Goal: Transaction & Acquisition: Obtain resource

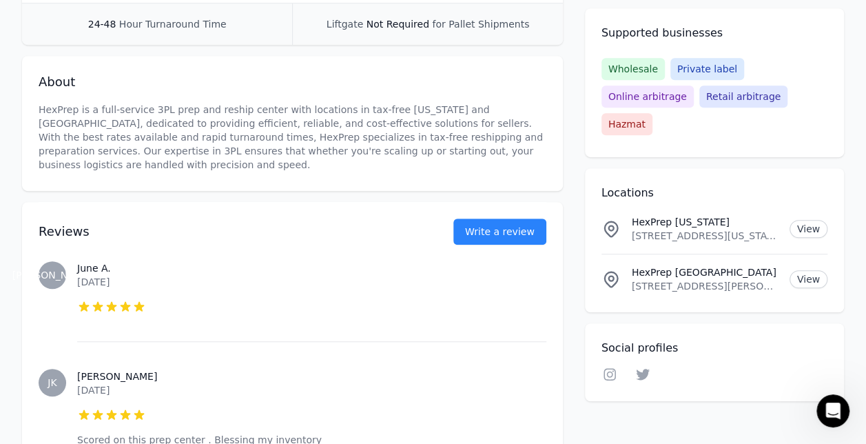
scroll to position [275, 0]
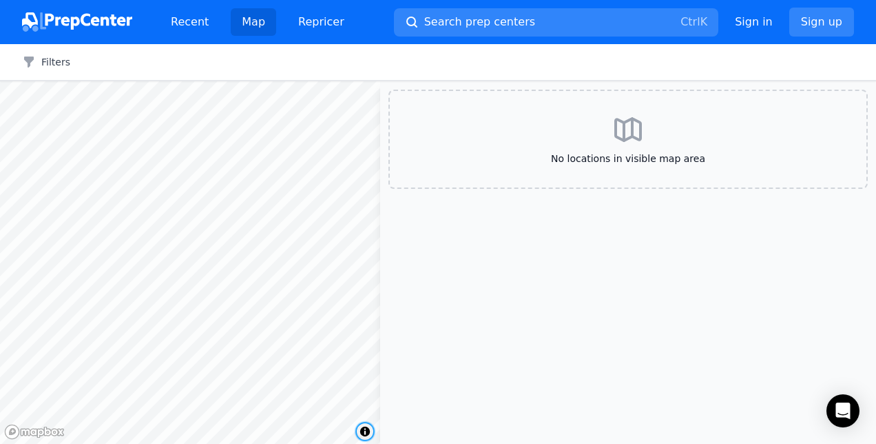
click at [365, 432] on span "Toggle attribution" at bounding box center [365, 431] width 17 height 17
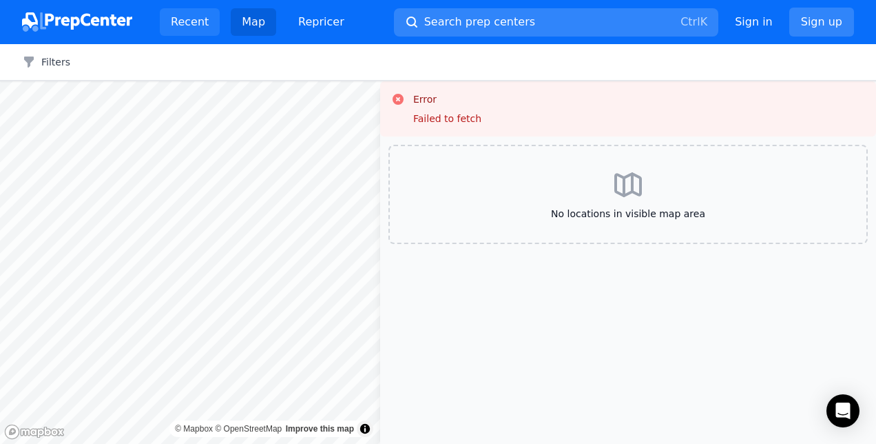
click at [177, 28] on link "Recent" at bounding box center [190, 22] width 60 height 28
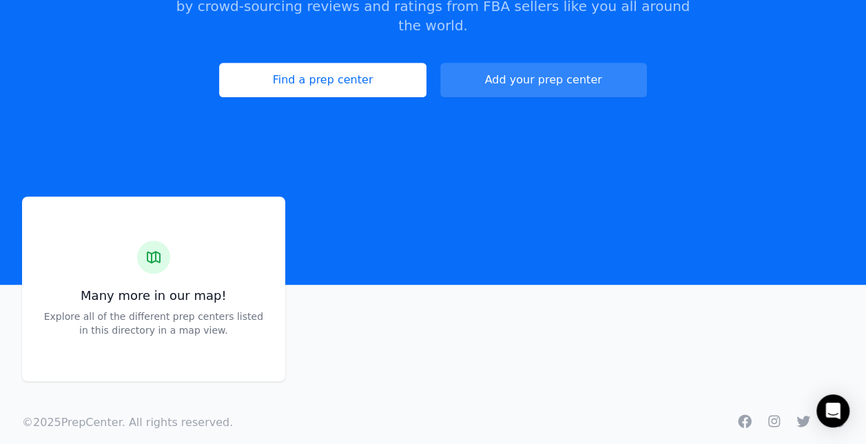
scroll to position [196, 0]
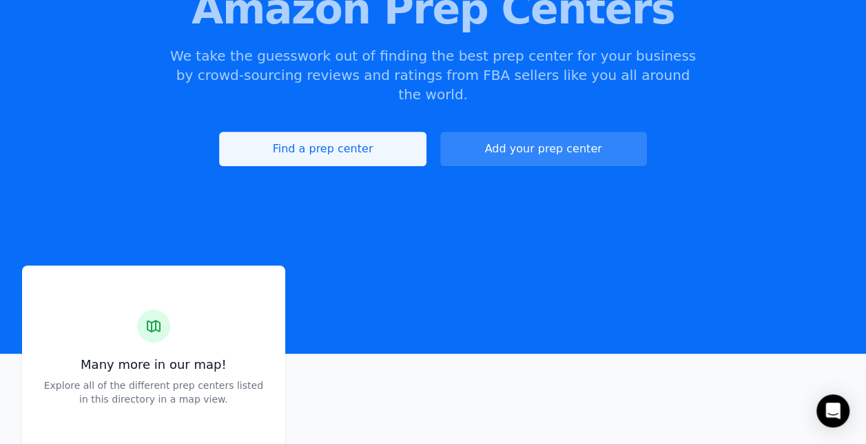
click at [320, 132] on link "Find a prep center" at bounding box center [322, 149] width 207 height 34
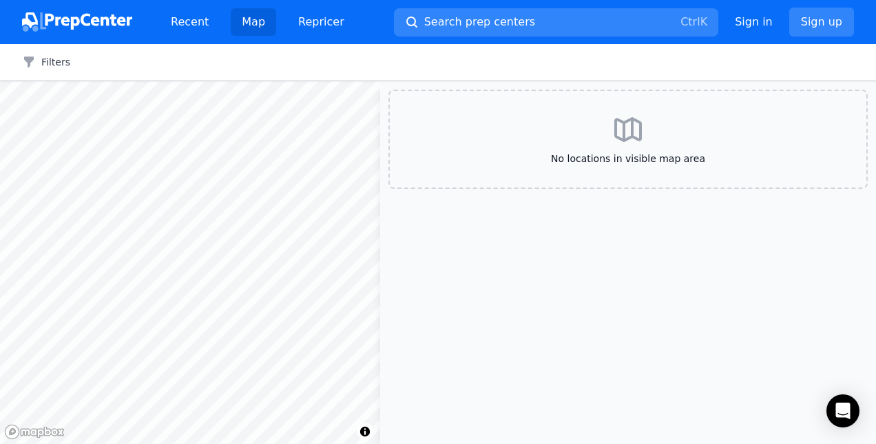
click at [634, 124] on icon at bounding box center [628, 129] width 33 height 33
click at [56, 66] on button "Filters" at bounding box center [46, 62] width 48 height 14
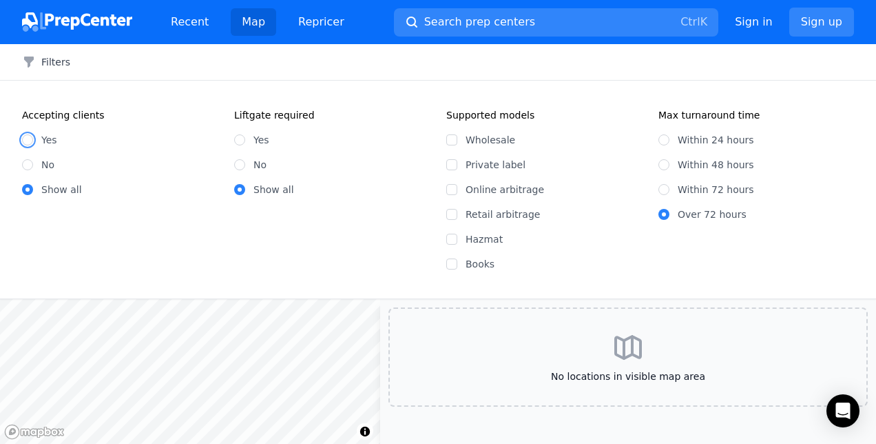
click at [27, 138] on input "Yes" at bounding box center [27, 139] width 11 height 11
radio input "true"
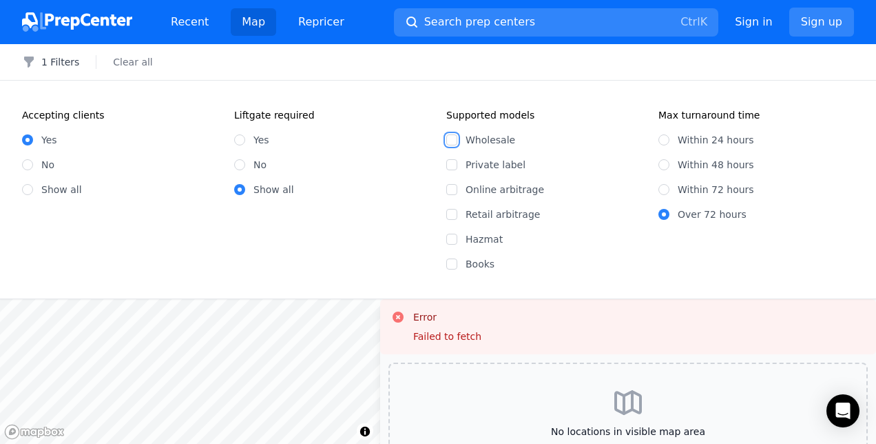
click at [449, 138] on input "Wholesale" at bounding box center [451, 139] width 11 height 11
checkbox input "true"
click at [450, 189] on input "Online arbitrage" at bounding box center [451, 189] width 11 height 11
checkbox input "true"
click at [450, 204] on div "Wholesale Private label Online arbitrage Retail arbitrage Hazmat Books" at bounding box center [544, 196] width 196 height 149
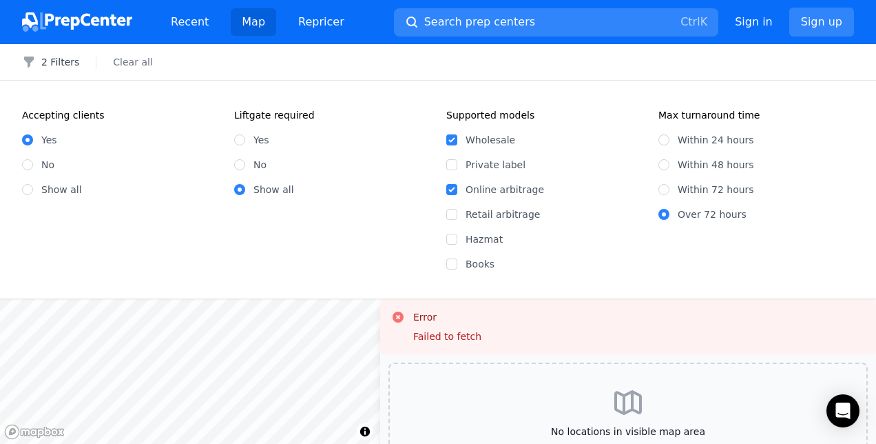
click at [452, 207] on div "Wholesale Private label Online arbitrage Retail arbitrage Hazmat Books" at bounding box center [544, 196] width 196 height 149
click at [452, 222] on div "Wholesale Private label Online arbitrage Retail arbitrage Hazmat Books" at bounding box center [544, 196] width 196 height 149
click at [452, 213] on input "Retail arbitrage" at bounding box center [451, 214] width 11 height 11
checkbox input "true"
click at [398, 319] on icon at bounding box center [398, 316] width 11 height 11
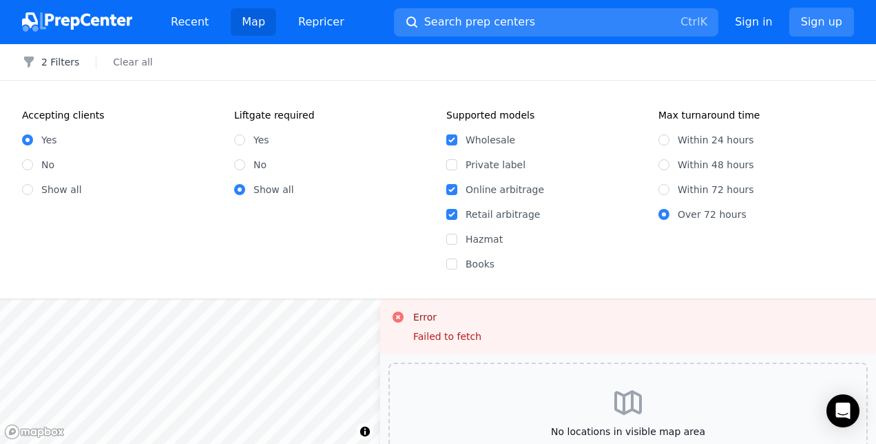
click at [394, 316] on icon at bounding box center [398, 316] width 11 height 11
click at [666, 165] on input "Within 48 hours" at bounding box center [663, 164] width 11 height 11
radio input "true"
